Goal: Contribute content: Contribute content

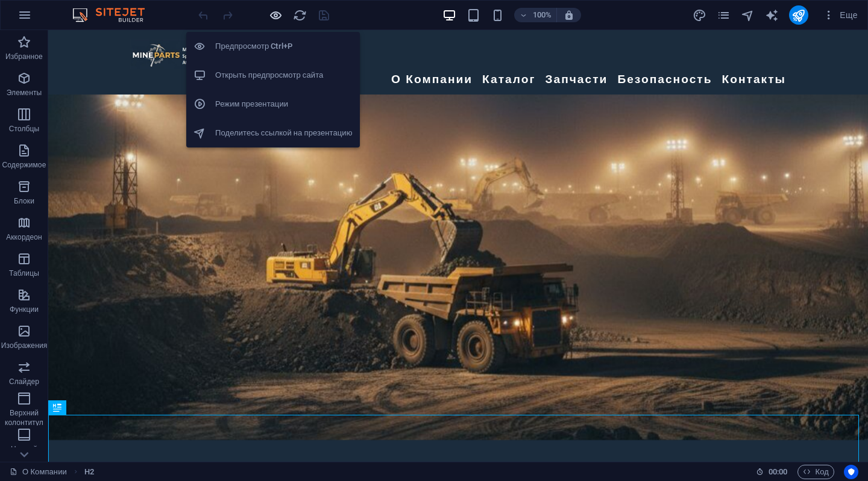
click at [278, 12] on icon "button" at bounding box center [276, 15] width 14 height 14
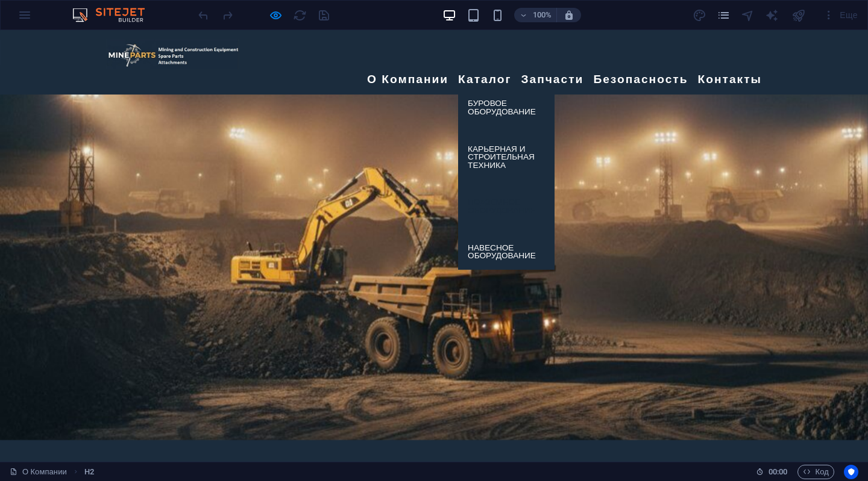
click at [489, 189] on link "Подземное оборудование" at bounding box center [506, 207] width 96 height 36
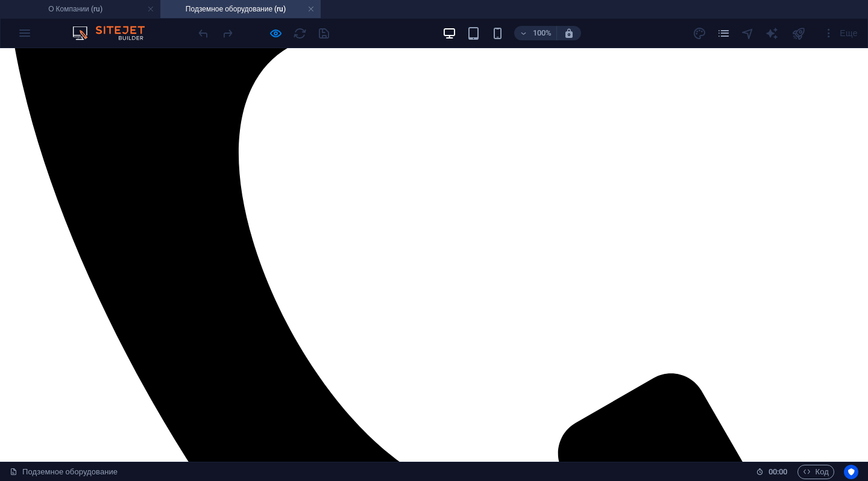
scroll to position [361, 0]
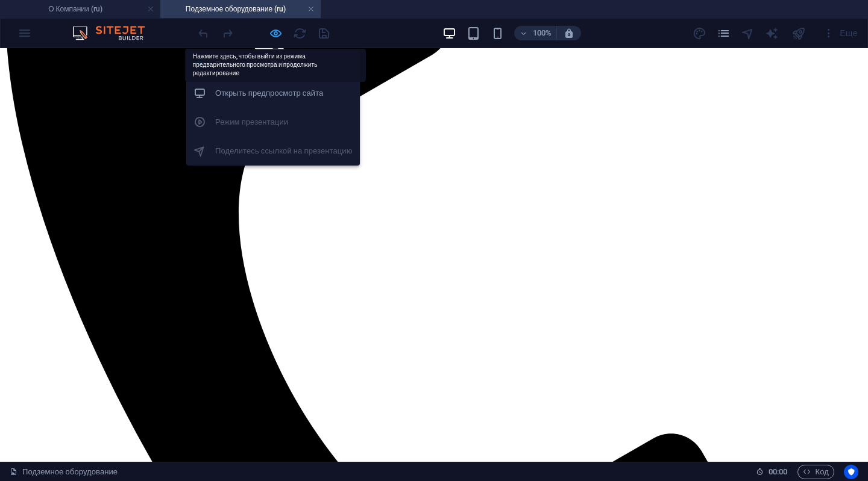
click at [274, 31] on icon "button" at bounding box center [276, 34] width 14 height 14
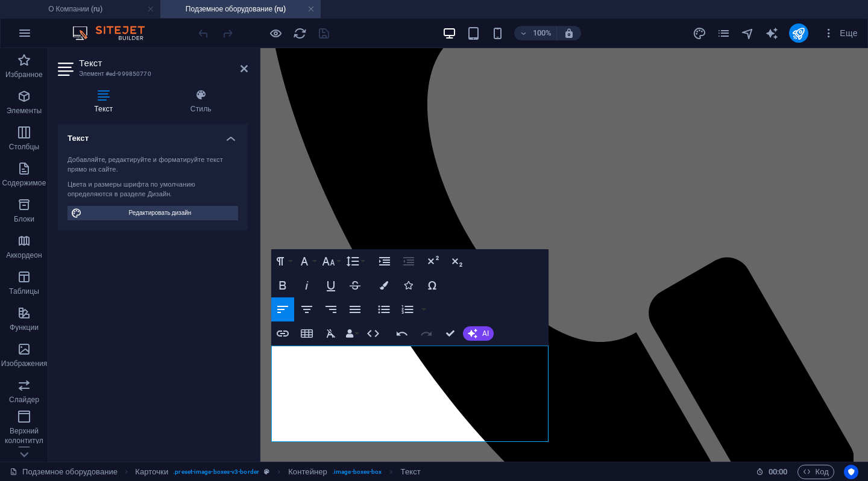
scroll to position [241, 0]
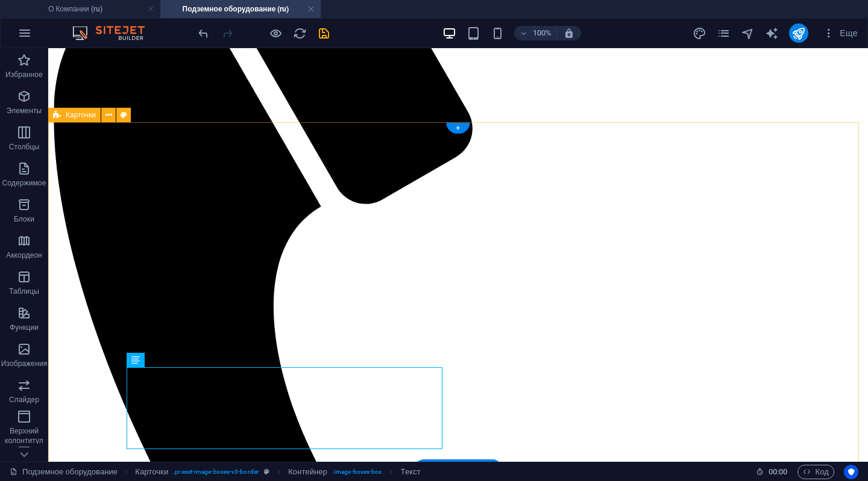
scroll to position [264, 0]
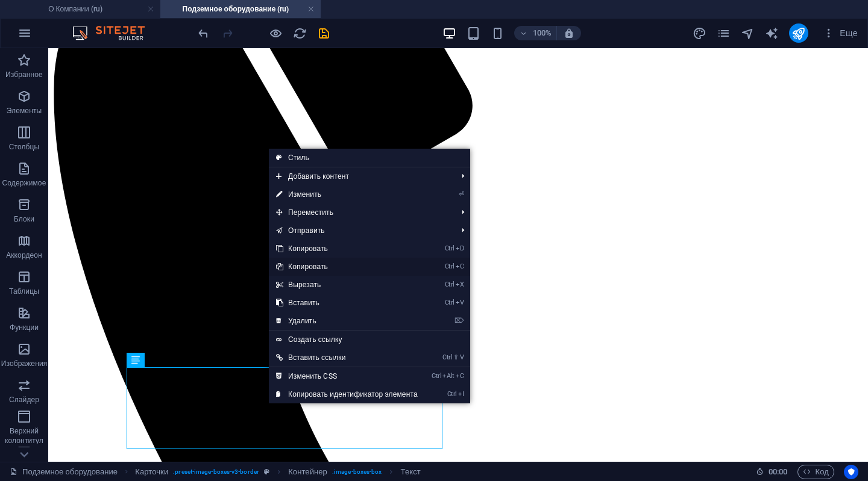
click at [316, 265] on link "Ctrl C Копировать" at bounding box center [347, 267] width 156 height 18
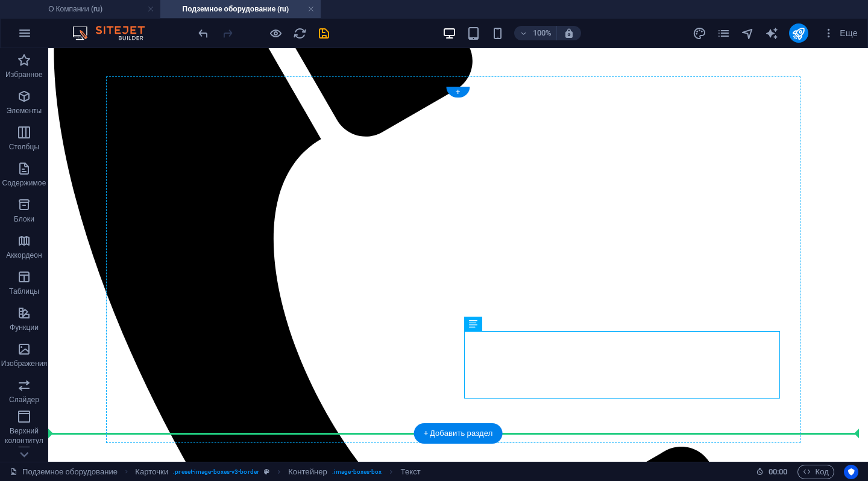
drag, startPoint x: 583, startPoint y: 417, endPoint x: 537, endPoint y: 414, distance: 46.5
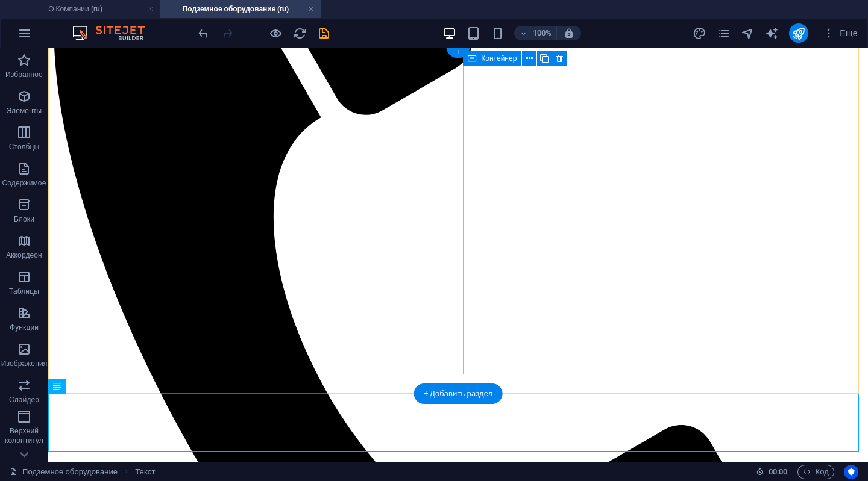
scroll to position [390, 0]
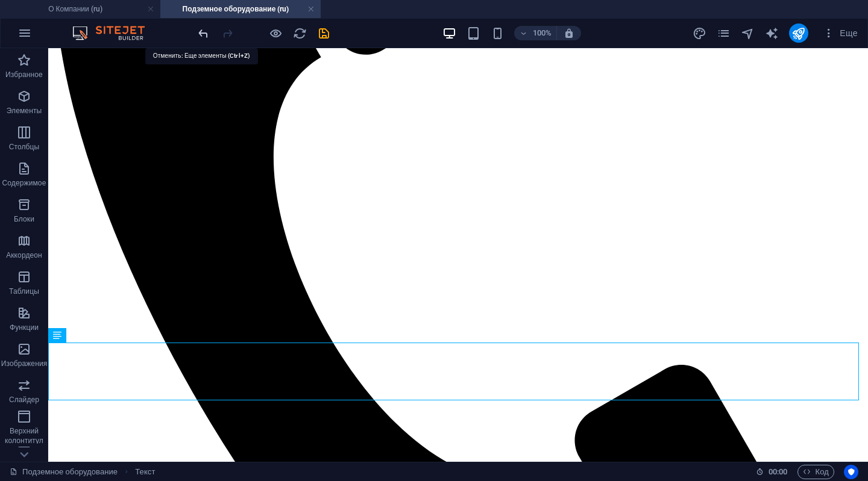
click at [204, 31] on icon "undo" at bounding box center [203, 34] width 14 height 14
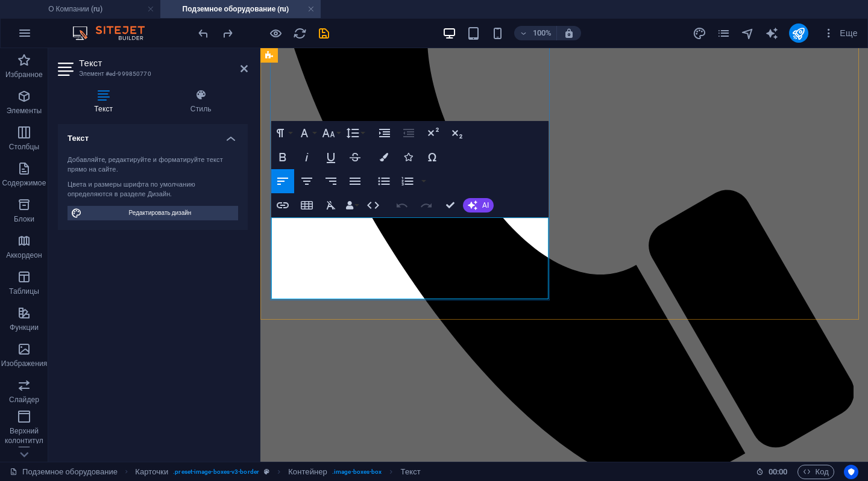
drag, startPoint x: 389, startPoint y: 269, endPoint x: 281, endPoint y: 227, distance: 115.8
copy div "Мощность перфоратора - 18-22kW Модель электродвигателя - 2х55kW (110) Диаметры …"
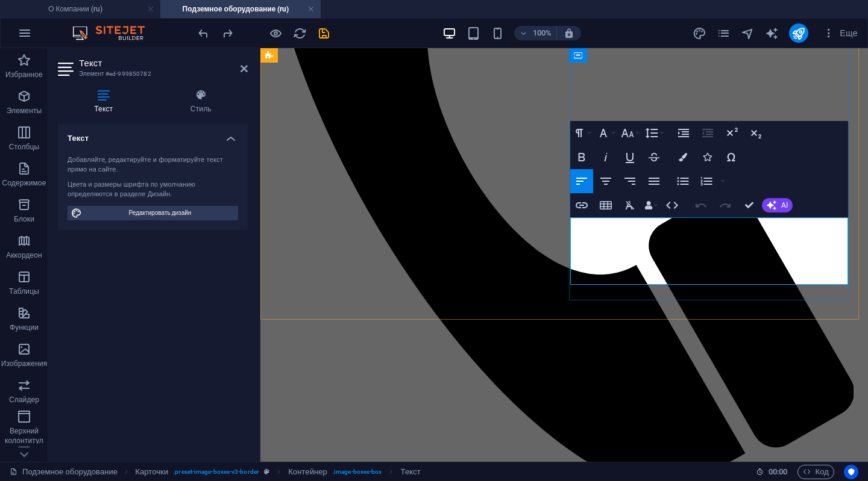
drag, startPoint x: 687, startPoint y: 272, endPoint x: 574, endPoint y: 224, distance: 122.9
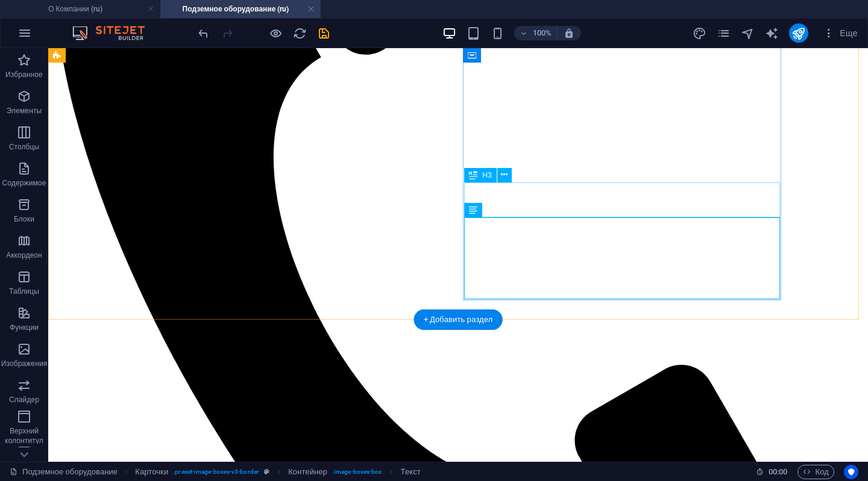
scroll to position [413, 0]
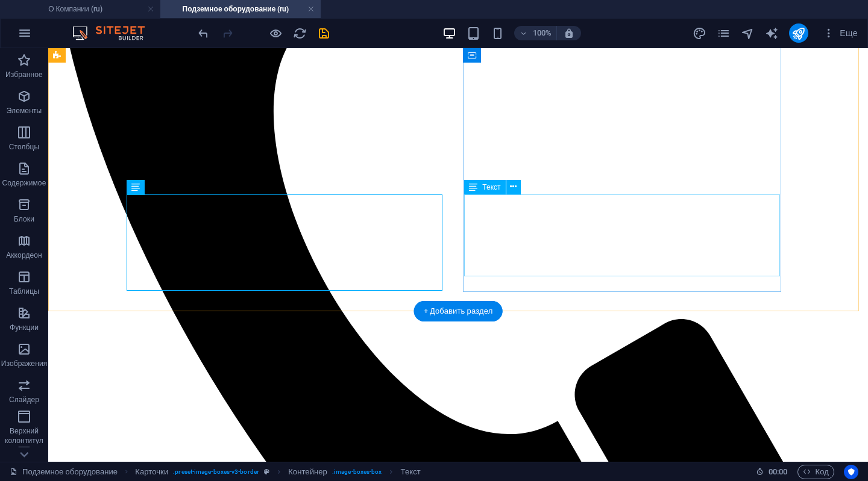
scroll to position [195, 0]
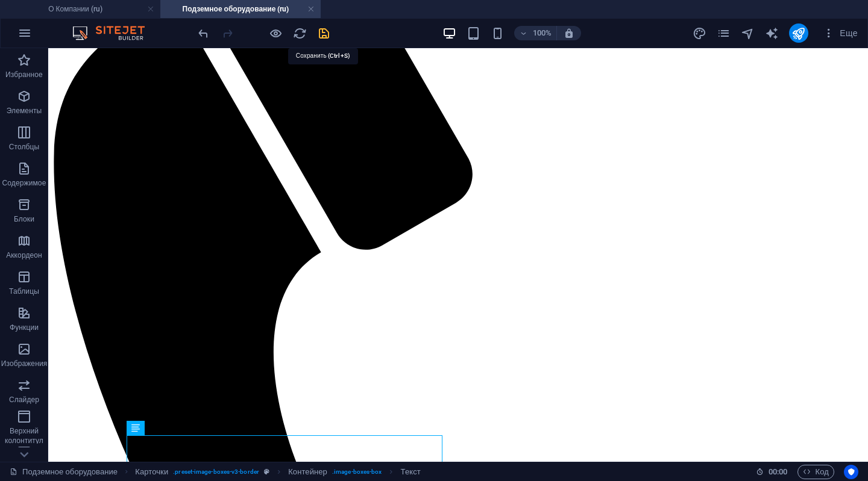
click at [319, 30] on icon "save" at bounding box center [324, 34] width 14 height 14
checkbox input "false"
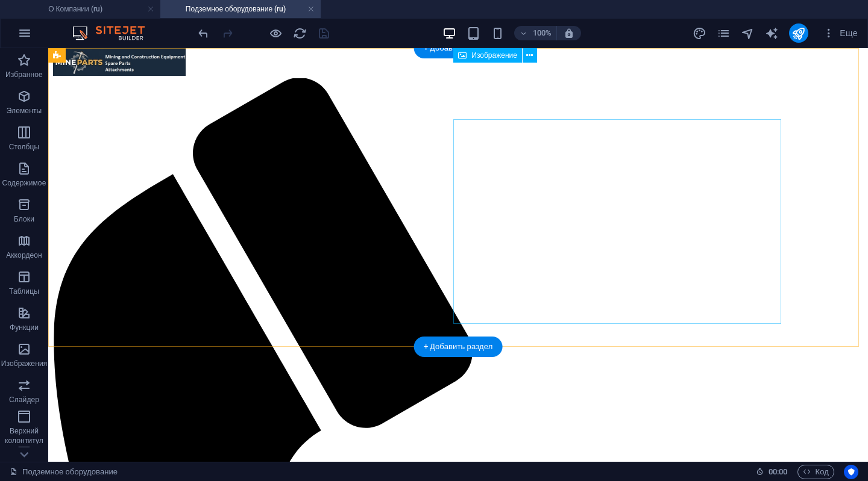
scroll to position [0, 0]
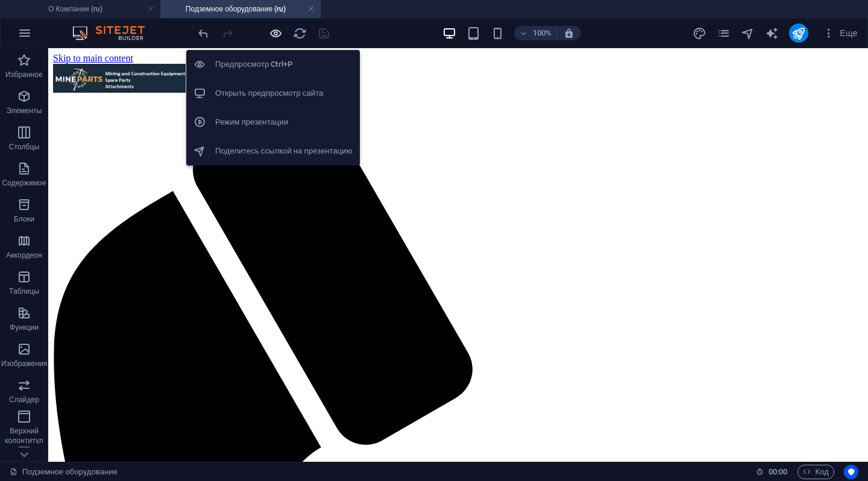
click at [271, 33] on icon "button" at bounding box center [276, 34] width 14 height 14
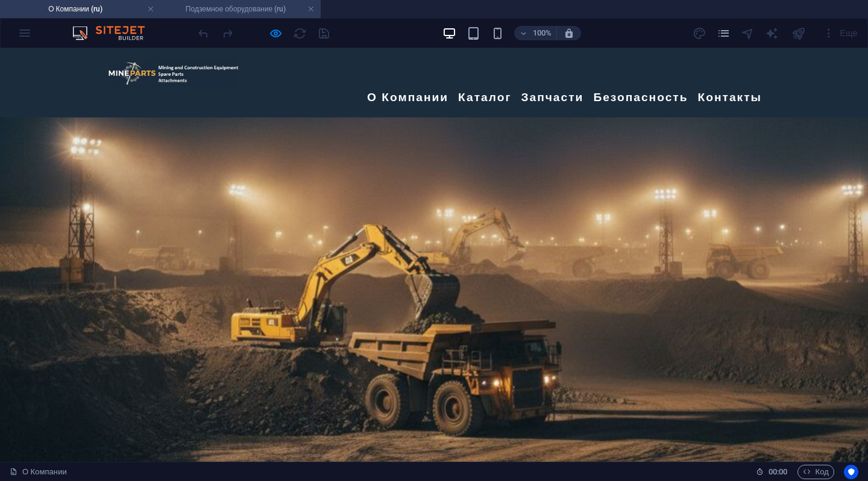
click at [224, 7] on h4 "Подземное оборудование (ru)" at bounding box center [240, 8] width 160 height 13
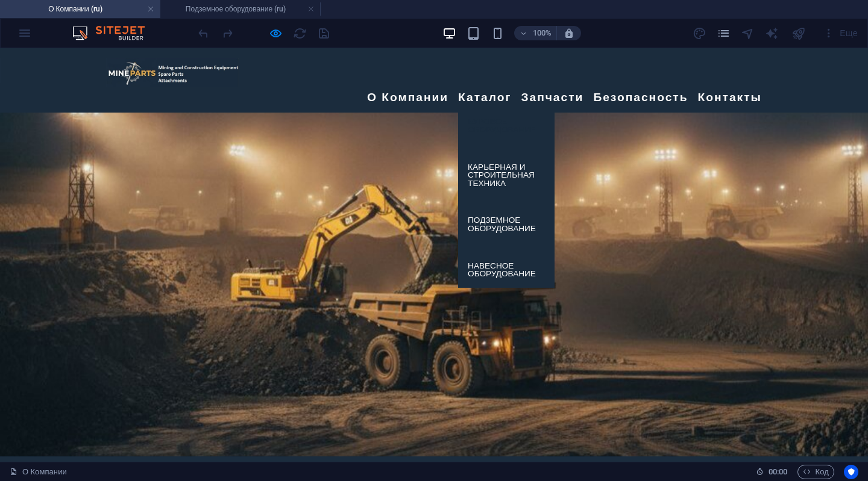
click at [472, 108] on link "Буровое оборудование" at bounding box center [506, 126] width 96 height 36
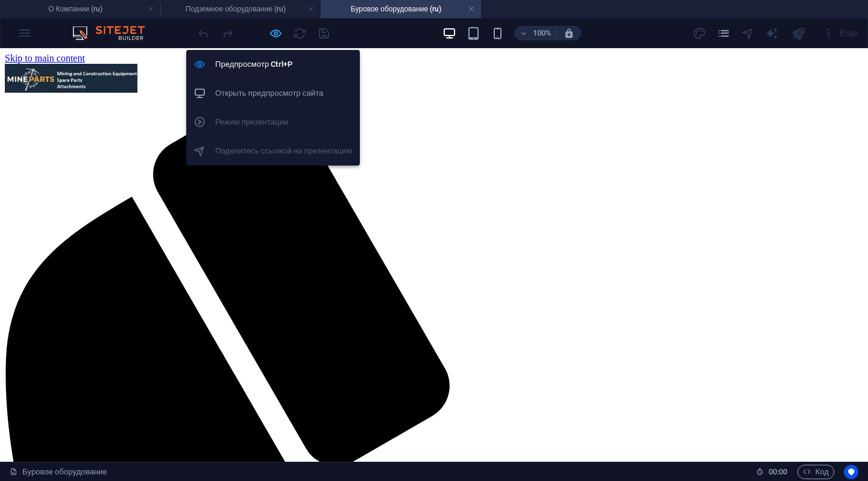
click at [275, 33] on icon "button" at bounding box center [276, 34] width 14 height 14
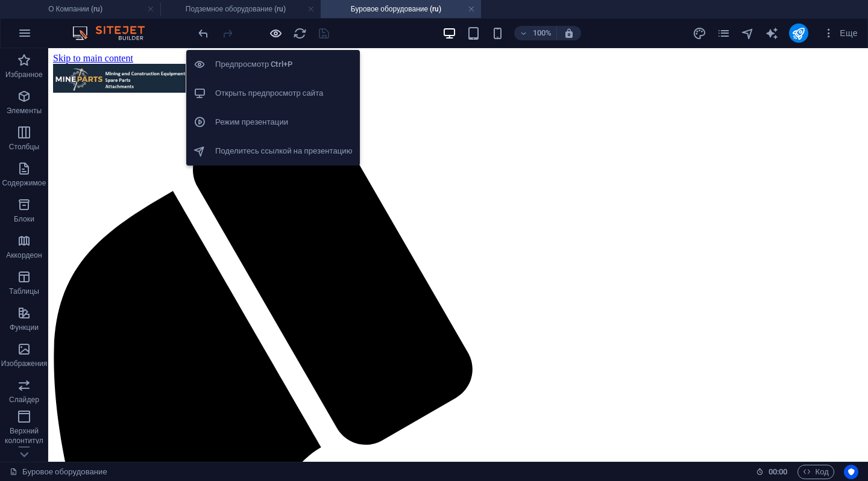
click at [275, 33] on icon "button" at bounding box center [276, 34] width 14 height 14
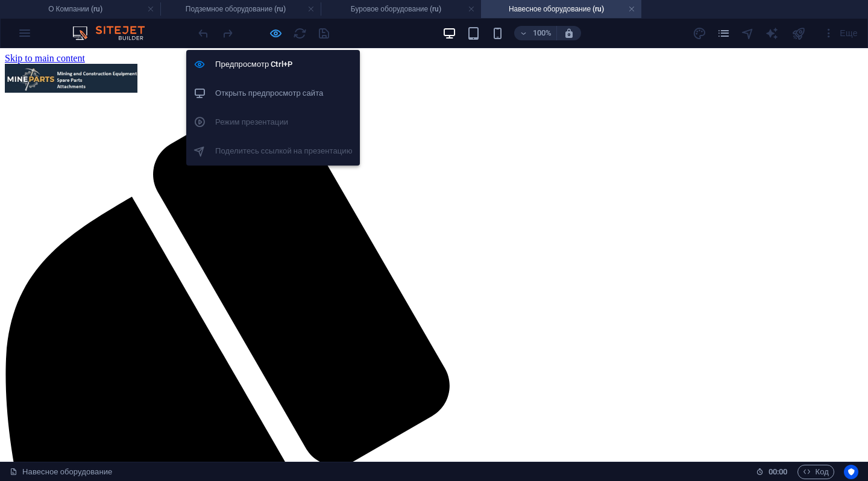
click at [272, 29] on icon "button" at bounding box center [276, 34] width 14 height 14
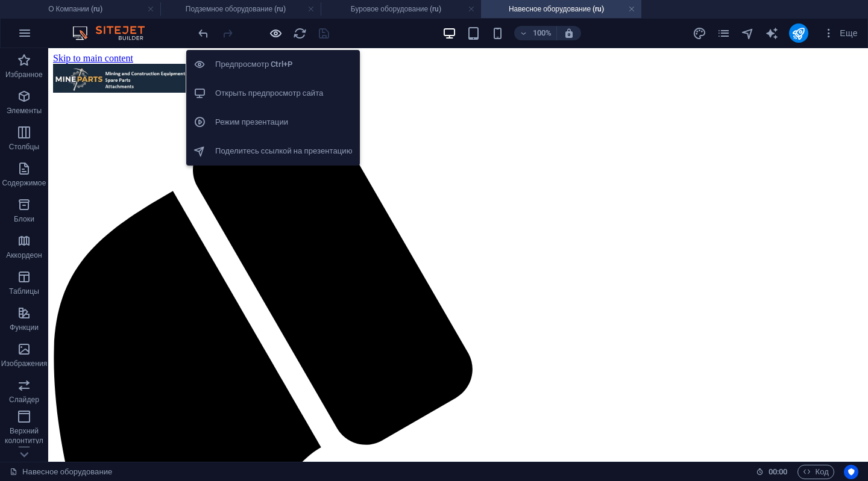
click at [275, 34] on icon "button" at bounding box center [276, 34] width 14 height 14
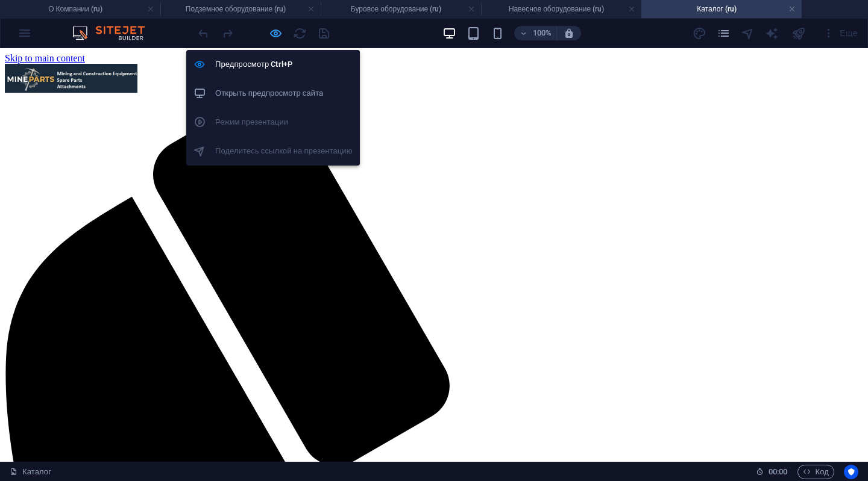
click at [272, 28] on icon "button" at bounding box center [276, 34] width 14 height 14
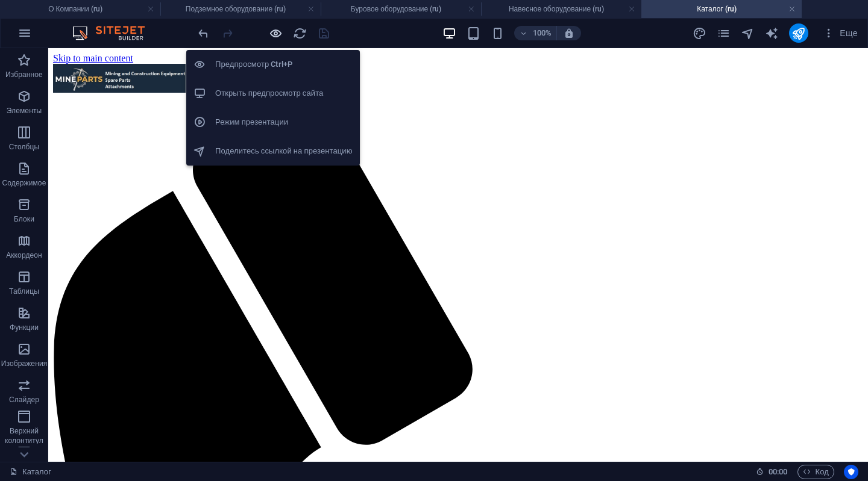
click at [272, 28] on icon "button" at bounding box center [276, 34] width 14 height 14
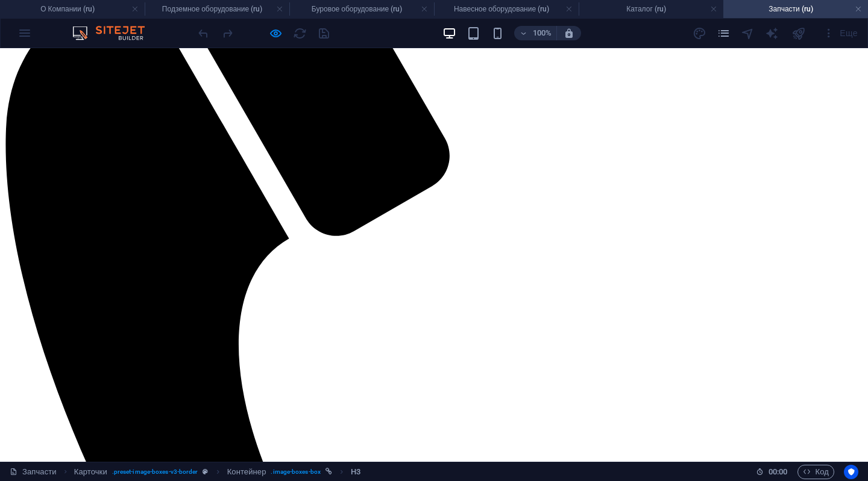
scroll to position [112, 0]
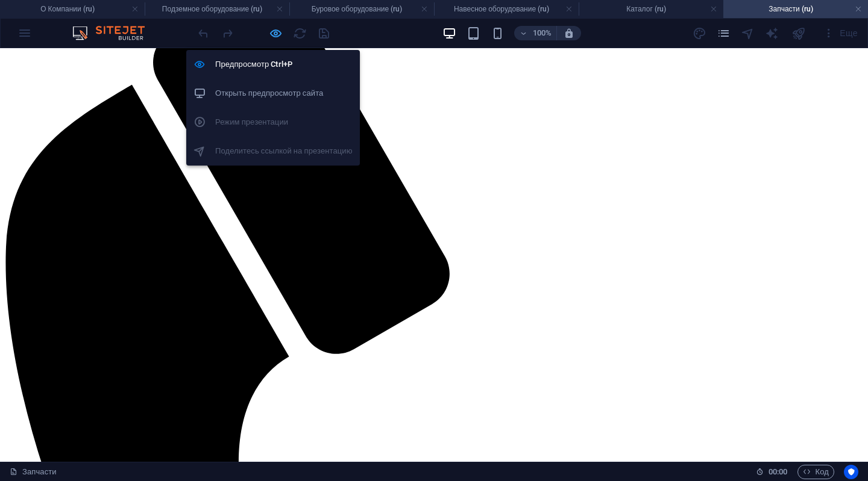
click at [277, 30] on icon "button" at bounding box center [276, 34] width 14 height 14
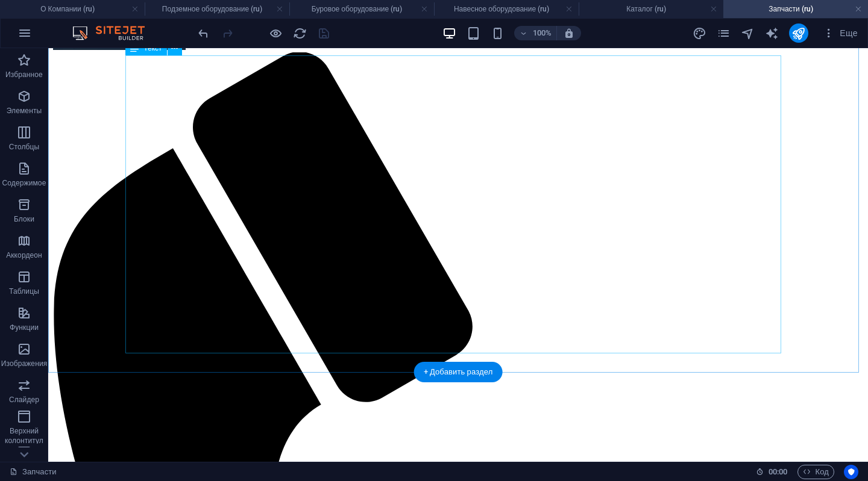
scroll to position [60, 0]
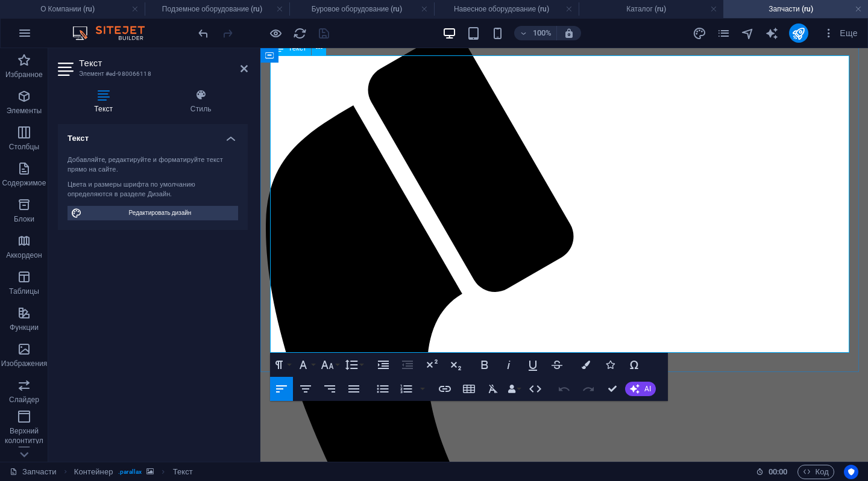
click at [242, 66] on icon at bounding box center [243, 69] width 7 height 10
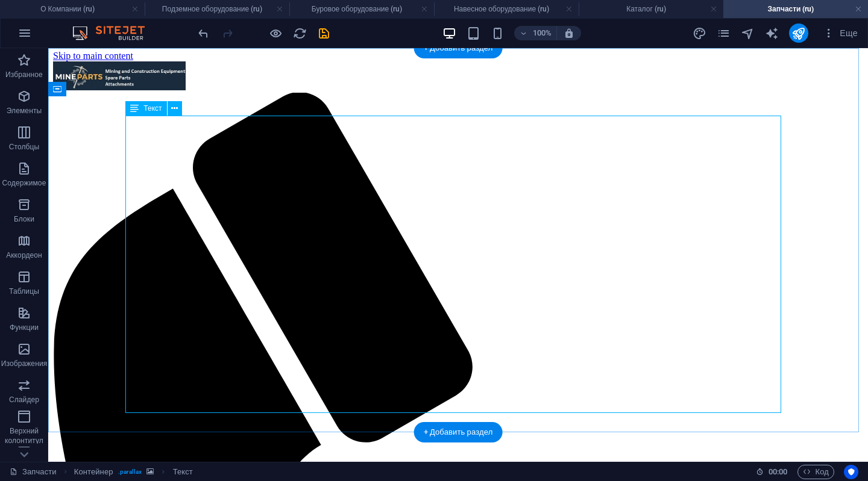
scroll to position [0, 0]
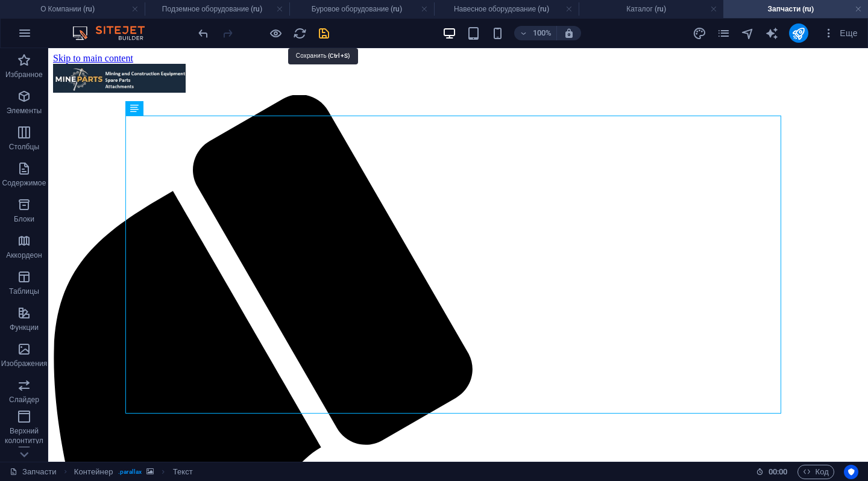
click at [324, 37] on icon "save" at bounding box center [324, 34] width 14 height 14
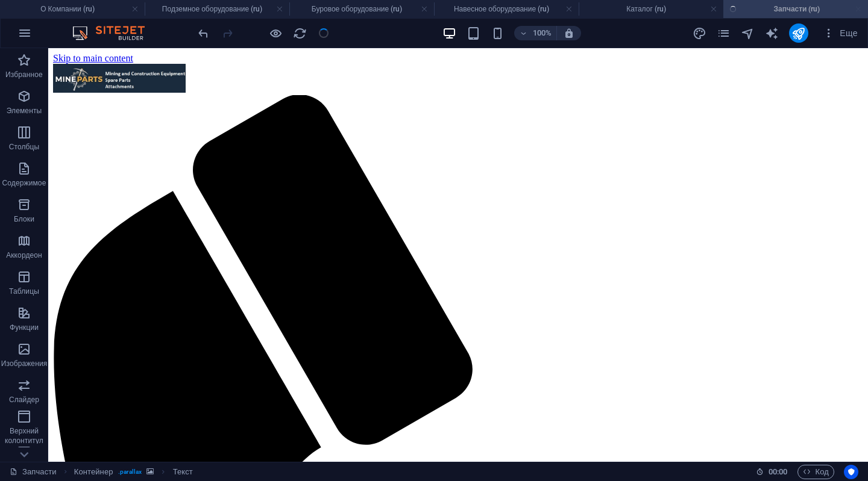
checkbox input "false"
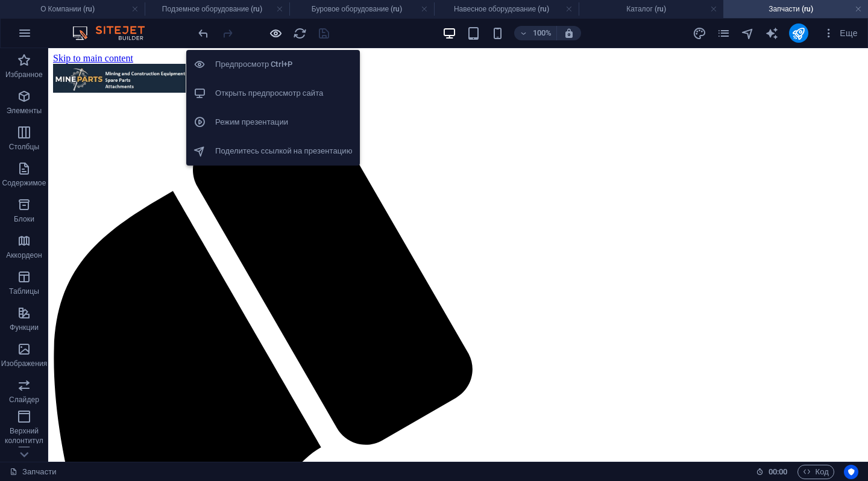
click at [275, 31] on icon "button" at bounding box center [276, 34] width 14 height 14
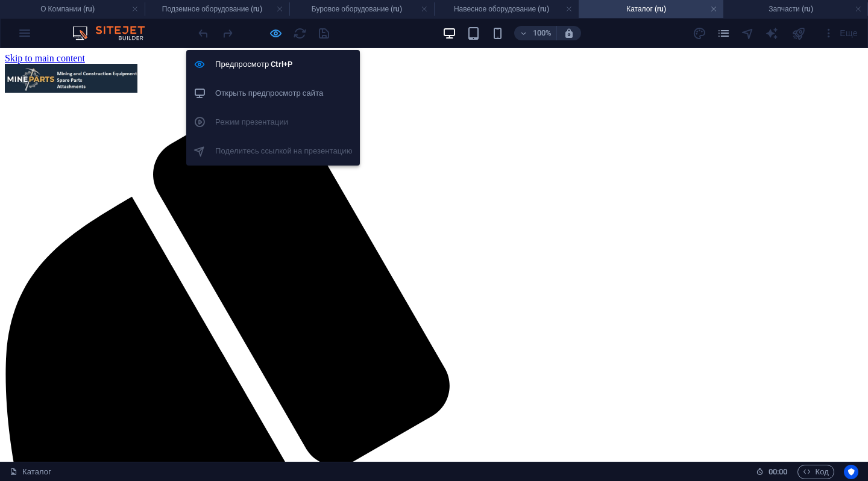
click at [273, 31] on icon "button" at bounding box center [276, 34] width 14 height 14
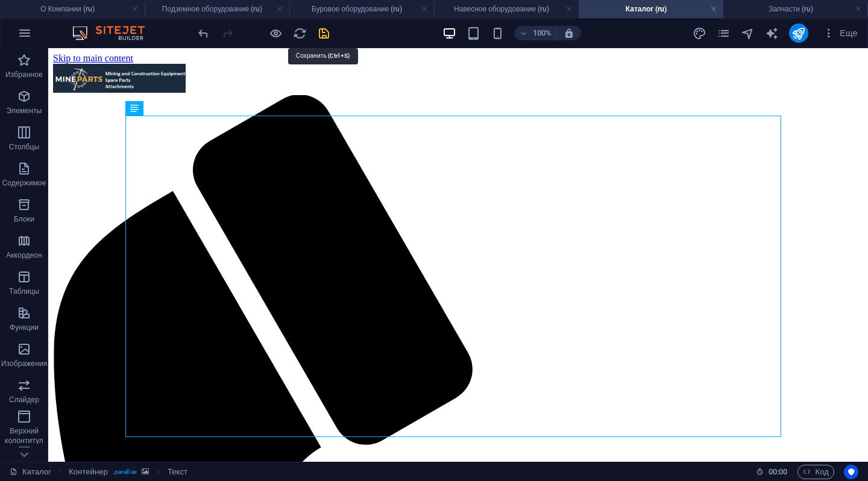
click at [322, 33] on icon "save" at bounding box center [324, 34] width 14 height 14
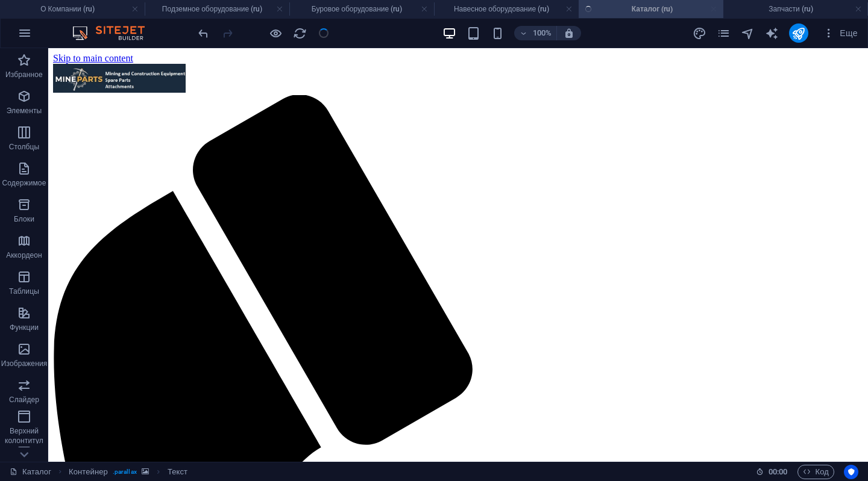
checkbox input "false"
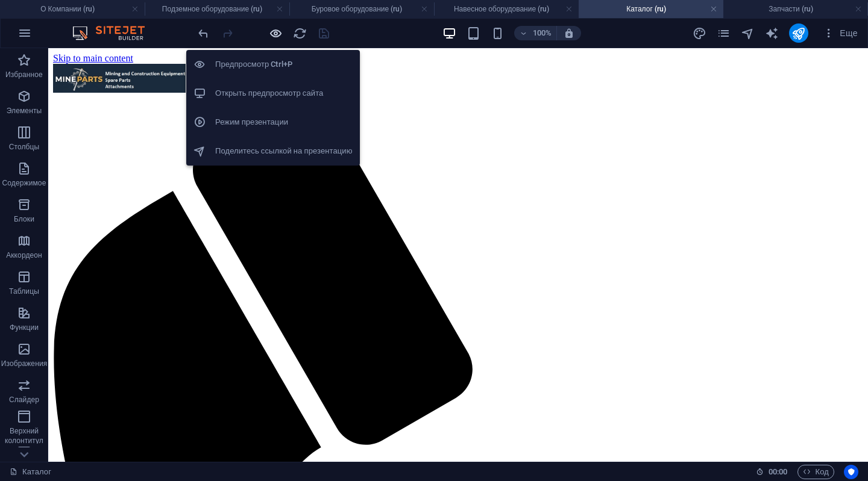
click at [276, 33] on icon "button" at bounding box center [276, 34] width 14 height 14
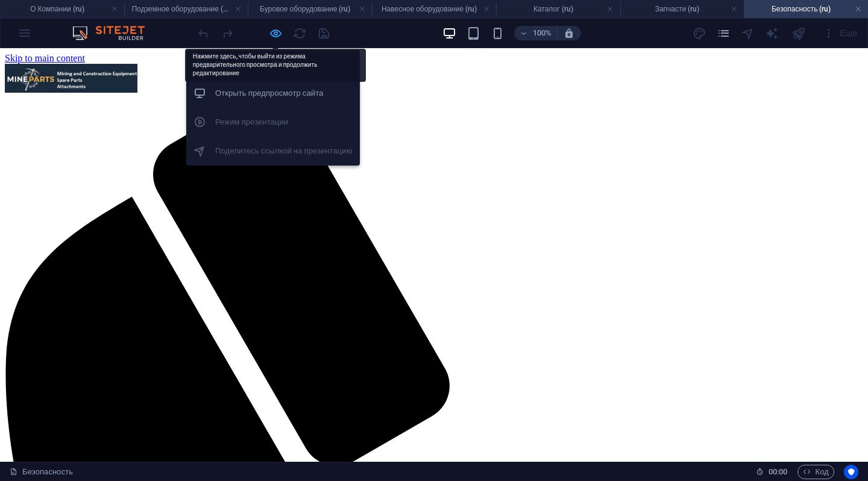
click at [270, 29] on icon "button" at bounding box center [276, 34] width 14 height 14
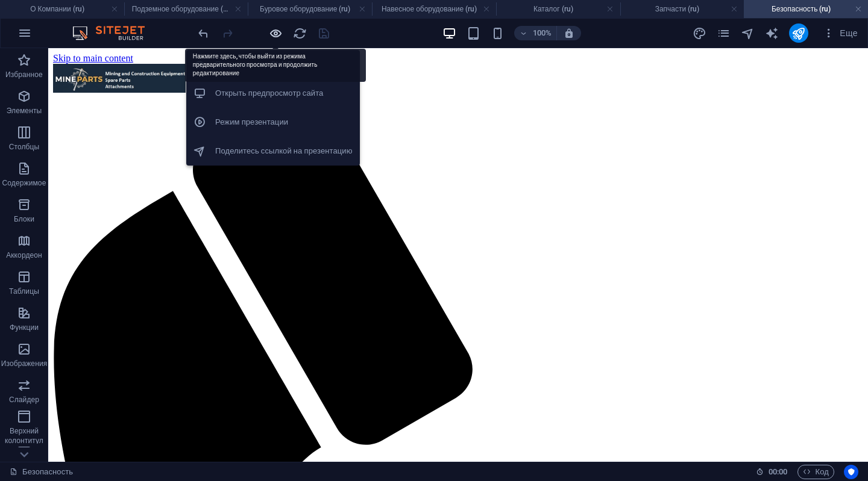
click at [281, 31] on icon "button" at bounding box center [276, 34] width 14 height 14
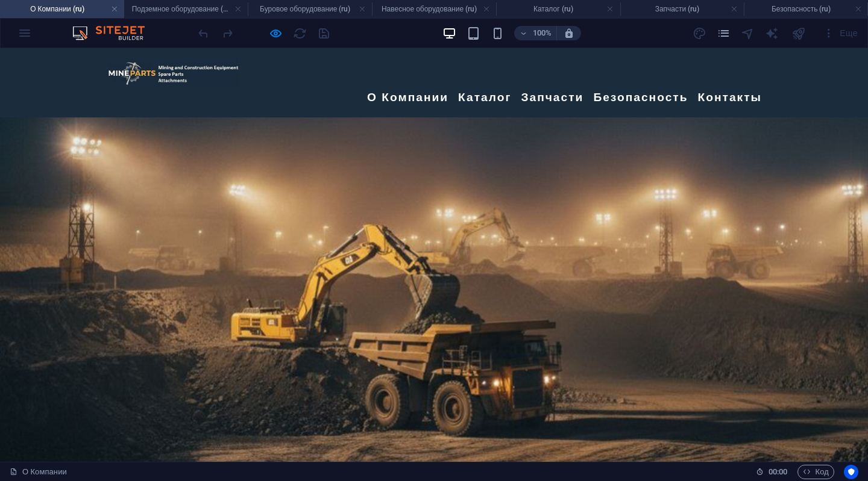
click at [742, 87] on link "Контакты" at bounding box center [730, 97] width 64 height 21
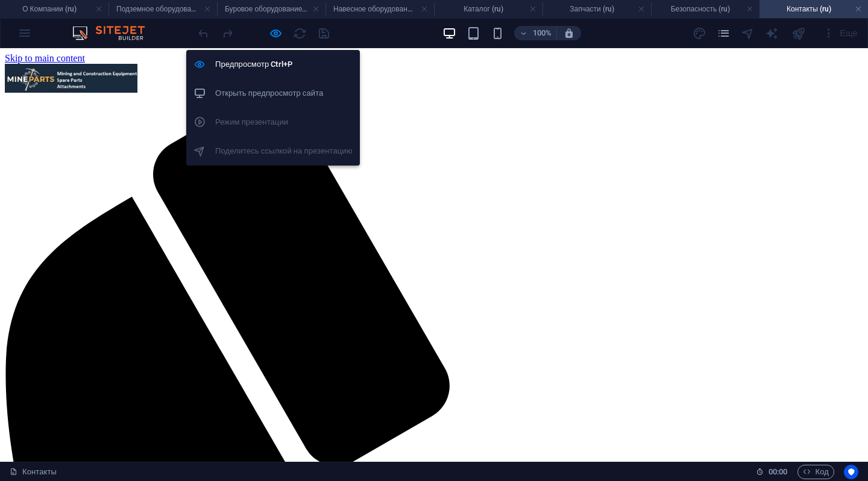
click at [262, 91] on h6 "Открыть предпросмотр сайта" at bounding box center [283, 93] width 137 height 14
click at [276, 35] on icon "button" at bounding box center [276, 34] width 14 height 14
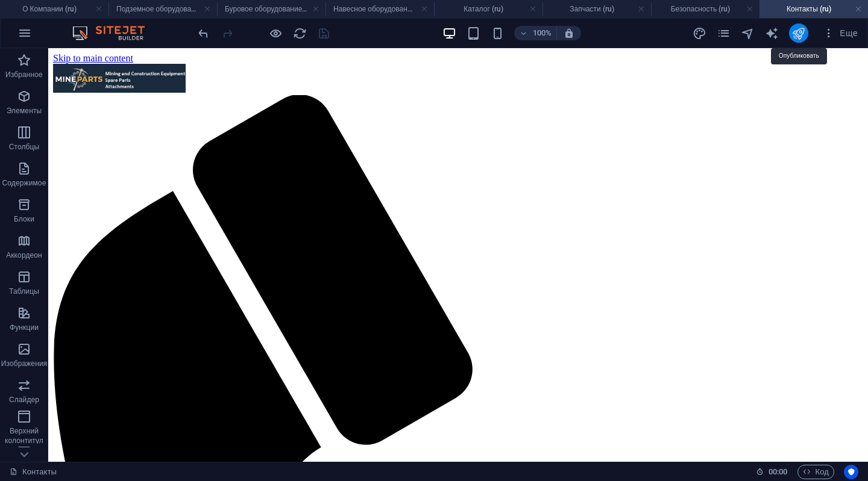
click at [795, 34] on icon "publish" at bounding box center [798, 34] width 14 height 14
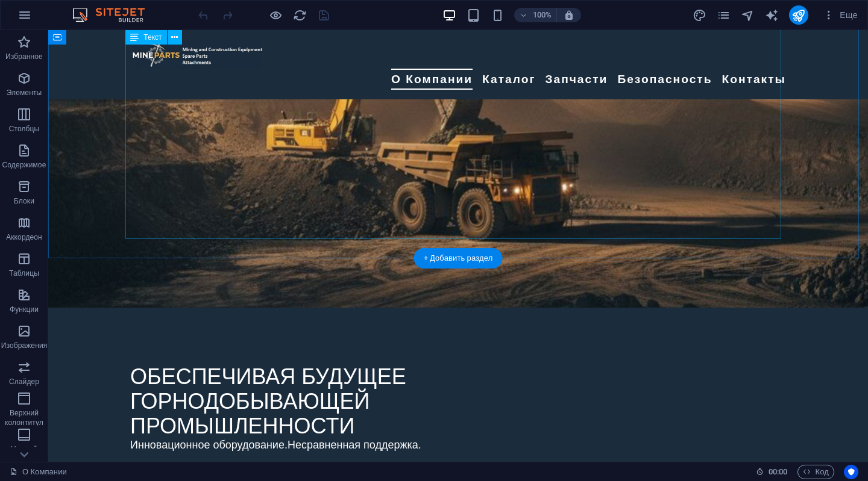
scroll to position [120, 0]
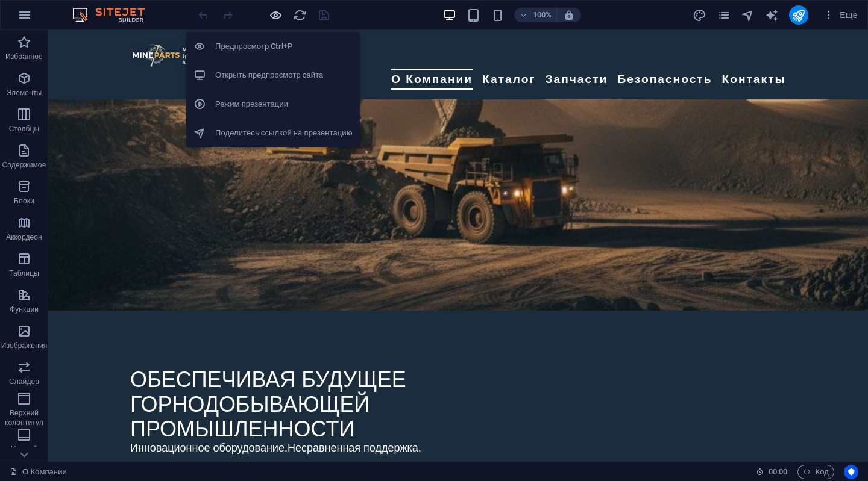
click at [269, 11] on icon "button" at bounding box center [276, 15] width 14 height 14
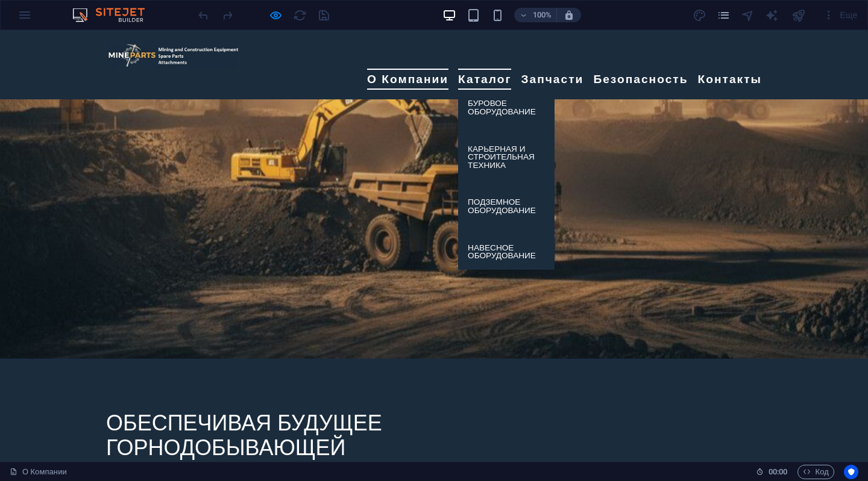
click at [480, 69] on link "Каталог" at bounding box center [484, 79] width 53 height 21
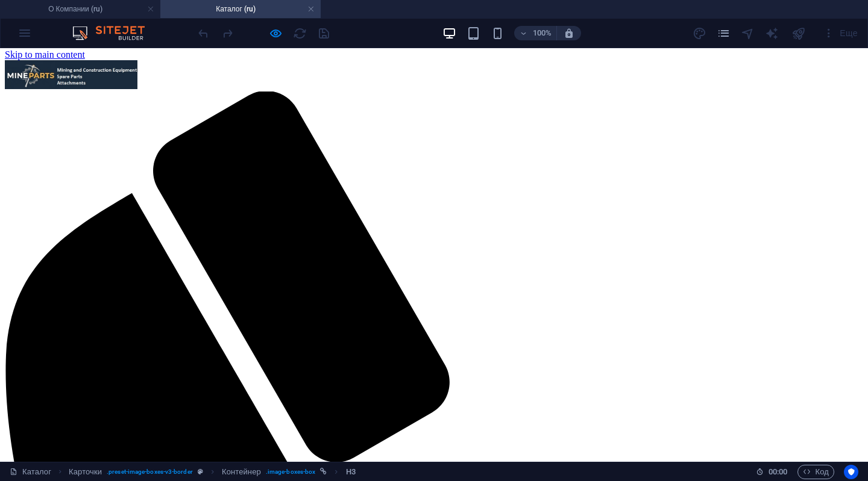
scroll to position [0, 0]
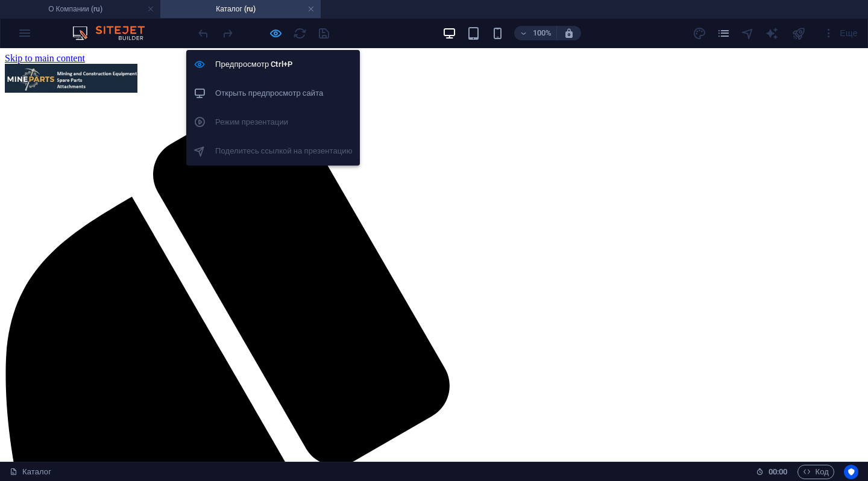
click at [276, 27] on icon "button" at bounding box center [276, 34] width 14 height 14
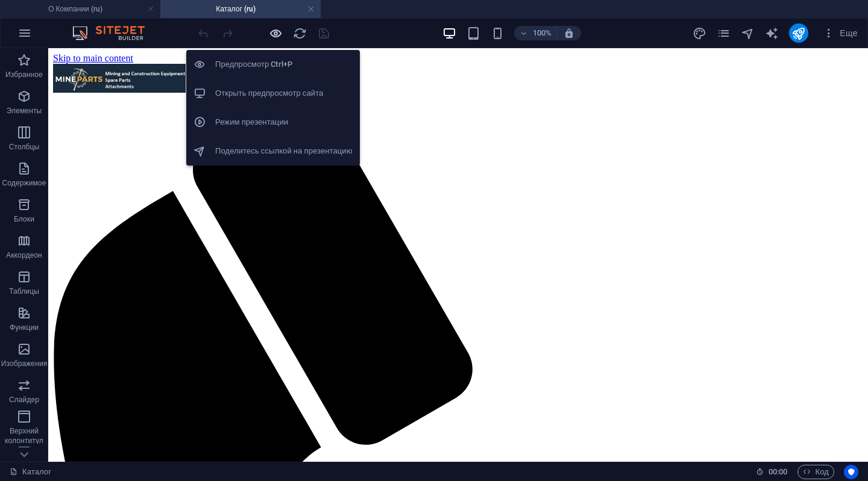
click at [274, 27] on icon "button" at bounding box center [276, 34] width 14 height 14
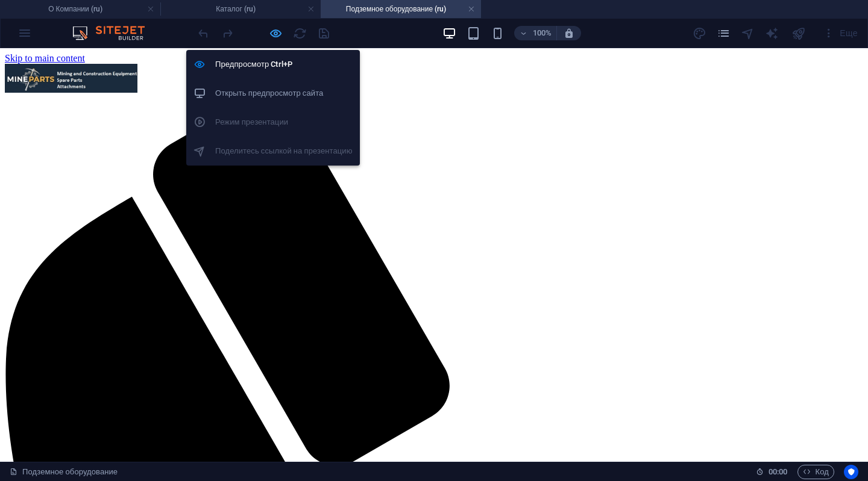
click at [276, 37] on icon "button" at bounding box center [276, 34] width 14 height 14
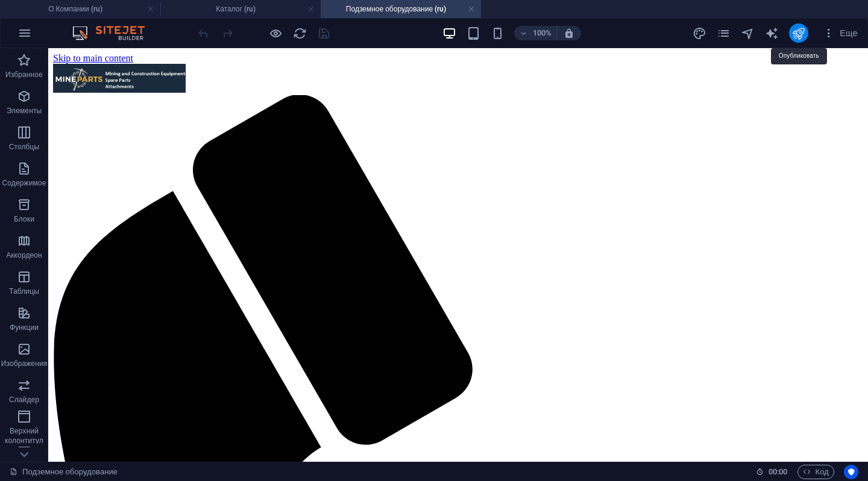
click at [793, 33] on icon "publish" at bounding box center [798, 34] width 14 height 14
